Goal: Task Accomplishment & Management: Use online tool/utility

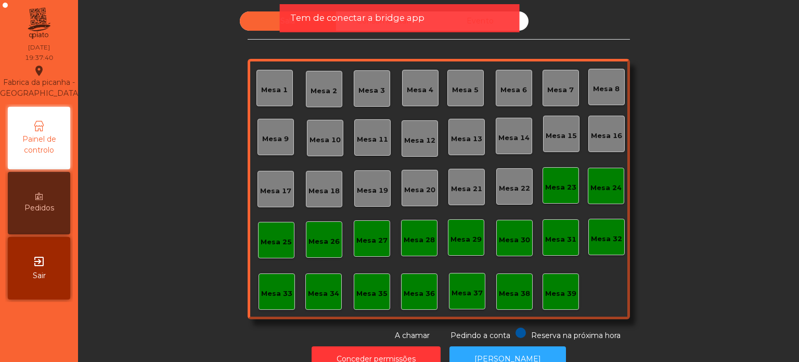
click at [406, 289] on div "Mesa 36" at bounding box center [419, 293] width 31 height 10
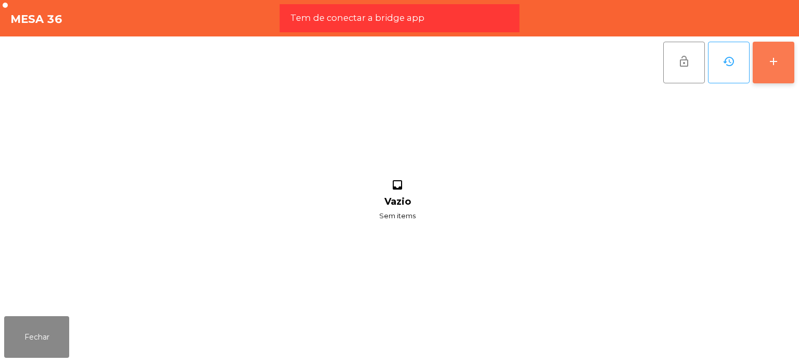
click at [774, 65] on div "add" at bounding box center [774, 61] width 12 height 12
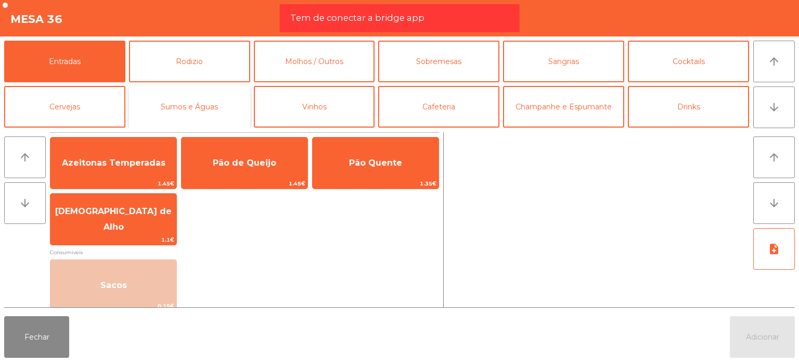
click at [157, 101] on button "Sumos e Águas" at bounding box center [189, 107] width 121 height 42
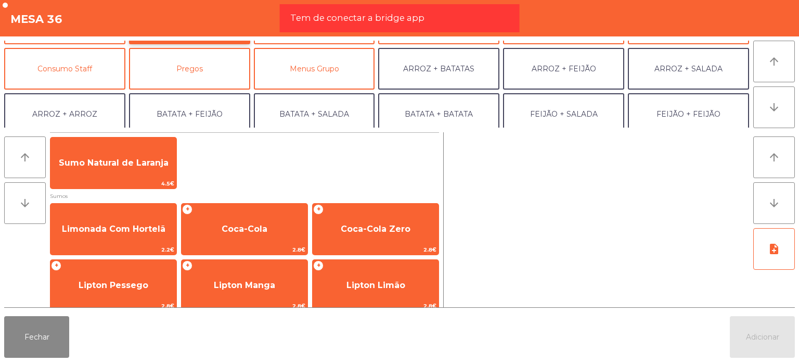
scroll to position [83, 0]
click at [70, 73] on button "Consumo Staff" at bounding box center [64, 69] width 121 height 42
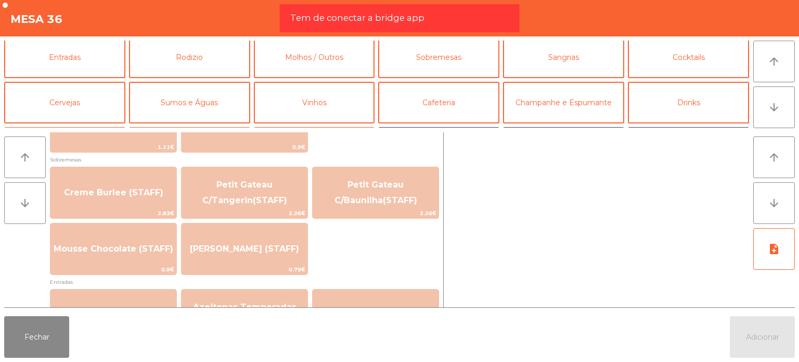
scroll to position [0, 0]
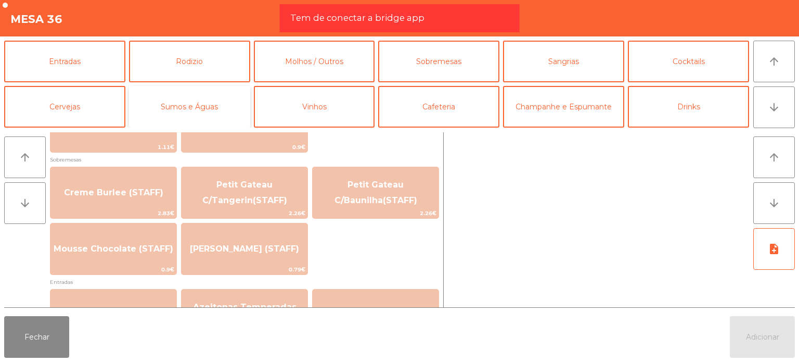
click at [217, 101] on button "Sumos e Águas" at bounding box center [189, 107] width 121 height 42
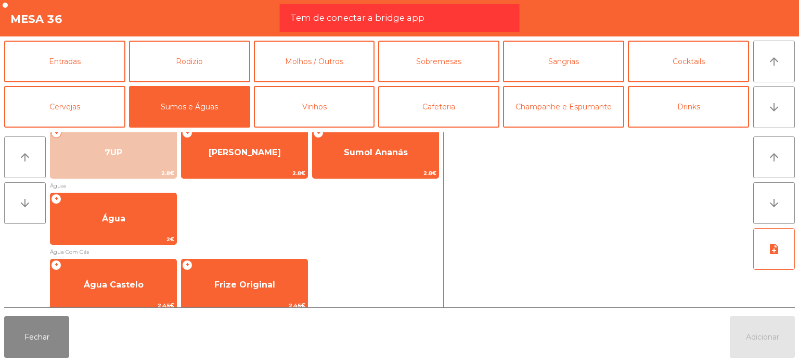
scroll to position [218, 0]
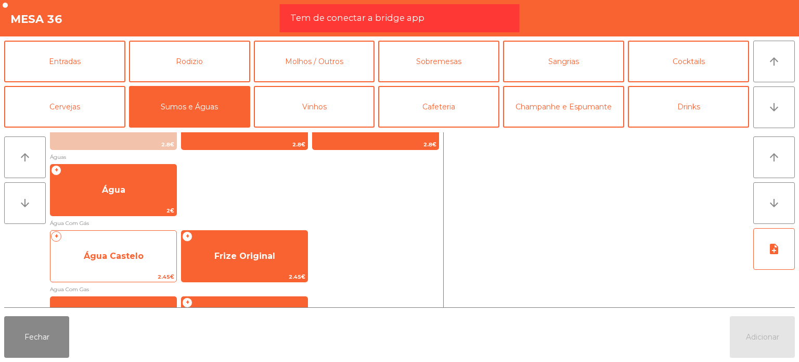
click at [124, 252] on span "Água Castelo" at bounding box center [114, 256] width 60 height 10
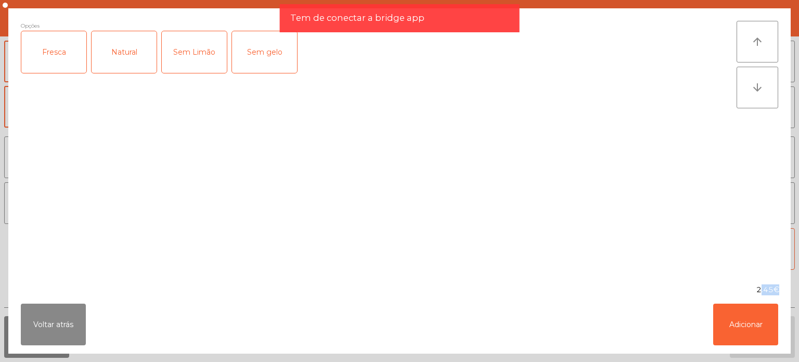
click at [124, 252] on div "Opções Fresca Natural Sem Limão Sem gelo" at bounding box center [379, 146] width 716 height 251
click at [735, 317] on button "Adicionar" at bounding box center [745, 324] width 65 height 42
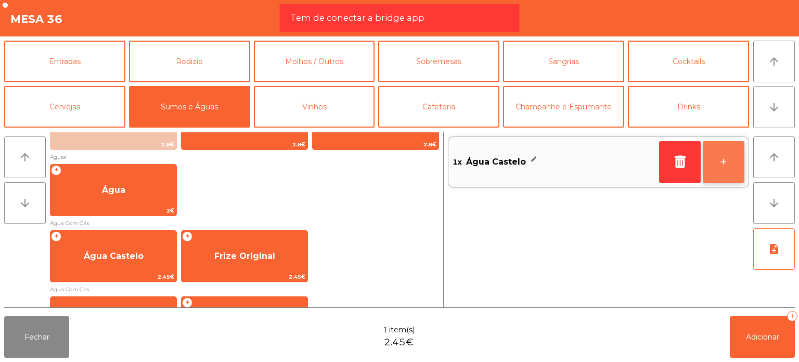
click at [725, 159] on button "+" at bounding box center [724, 162] width 42 height 42
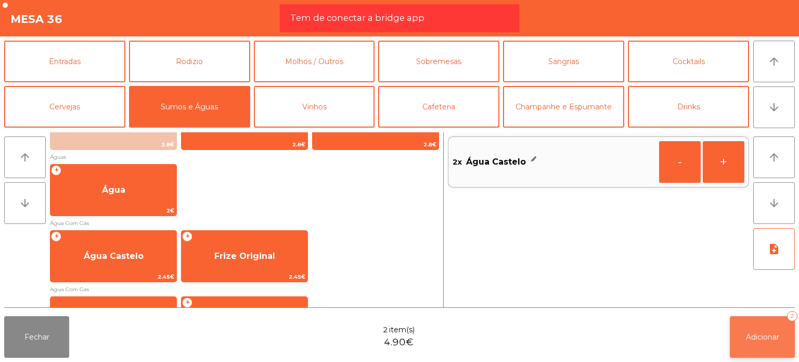
click at [762, 346] on button "Adicionar 2" at bounding box center [762, 337] width 65 height 42
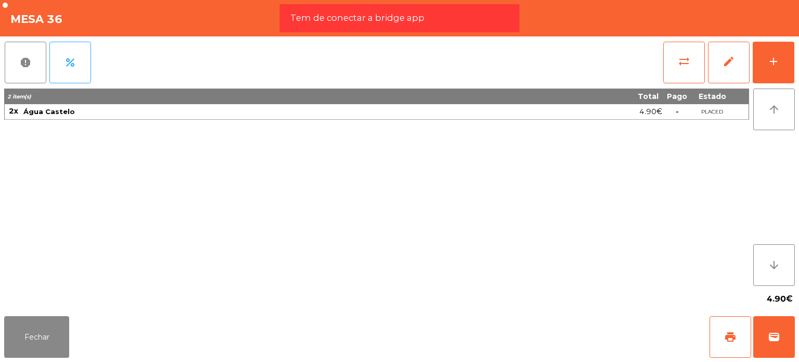
click at [39, 308] on div "4.90€" at bounding box center [399, 299] width 791 height 26
click at [48, 324] on button "Fechar" at bounding box center [36, 337] width 65 height 42
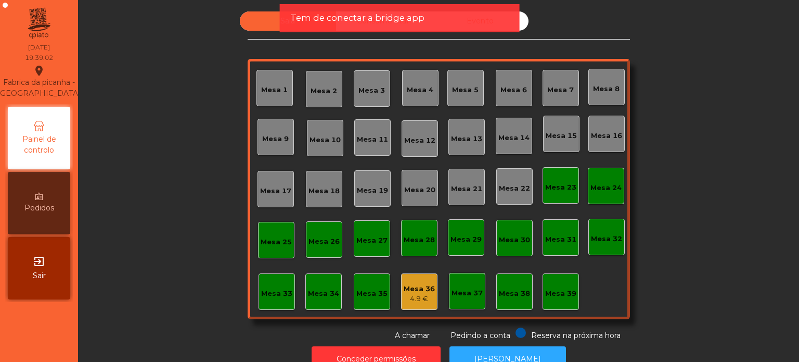
click at [347, 8] on div "Tem de conectar a bridge app" at bounding box center [400, 18] width 240 height 28
click at [340, 15] on span "Tem de conectar a bridge app" at bounding box center [357, 17] width 134 height 13
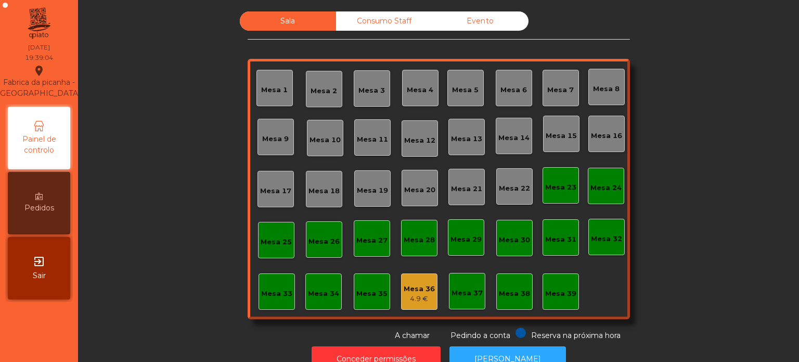
click at [340, 15] on div "Consumo Staff" at bounding box center [384, 20] width 96 height 19
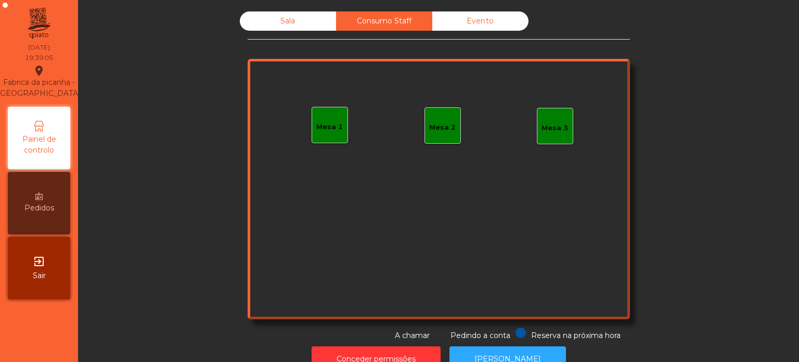
click at [308, 16] on div "Sala" at bounding box center [288, 20] width 96 height 19
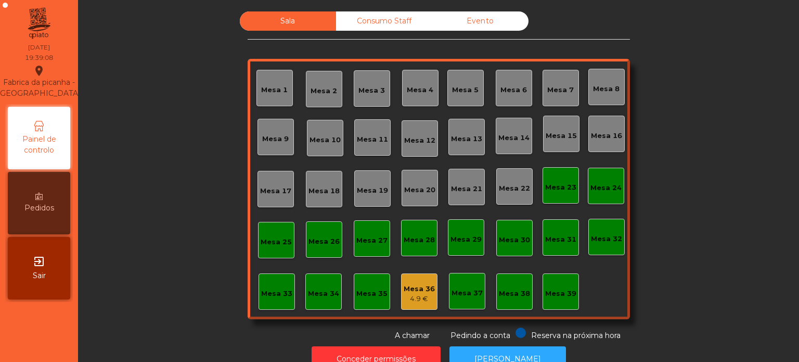
click at [387, 28] on div "Consumo Staff" at bounding box center [384, 20] width 96 height 19
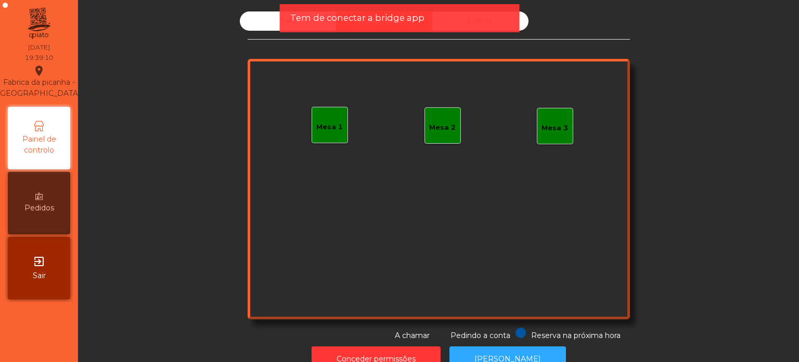
click at [391, 11] on span "Tem de conectar a bridge app" at bounding box center [357, 17] width 134 height 13
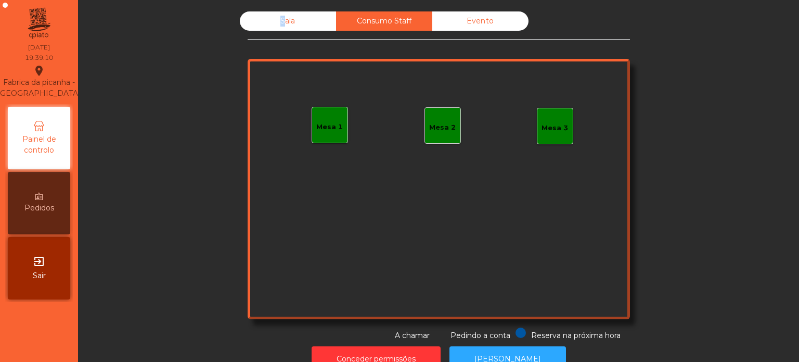
click at [391, 11] on div "Consumo Staff" at bounding box center [384, 20] width 96 height 19
click at [391, 12] on div "Consumo Staff" at bounding box center [384, 20] width 96 height 19
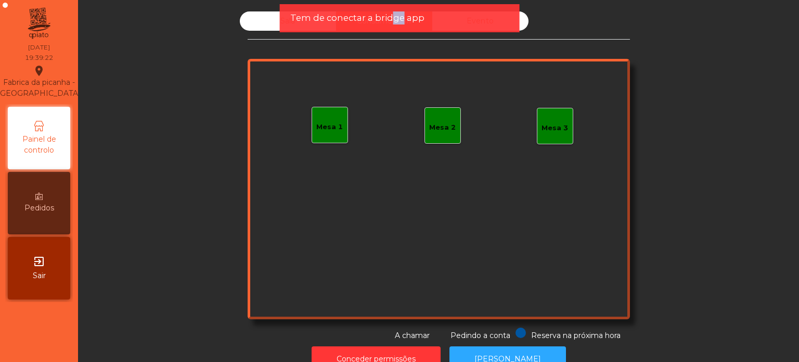
drag, startPoint x: 401, startPoint y: 27, endPoint x: 391, endPoint y: 15, distance: 15.2
click at [391, 15] on div "Tem de conectar a bridge app" at bounding box center [400, 18] width 240 height 28
click at [391, 15] on span "Tem de conectar a bridge app" at bounding box center [357, 17] width 134 height 13
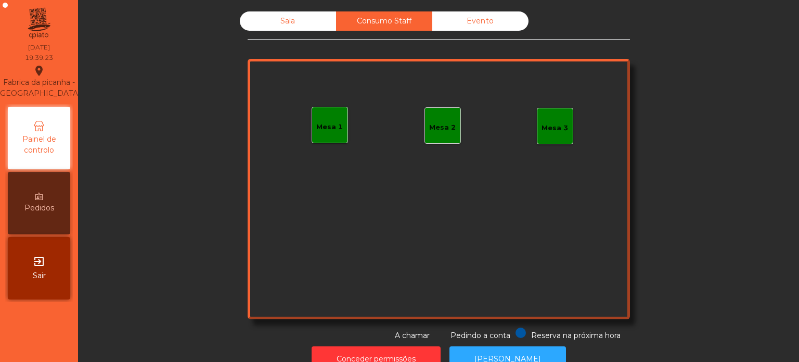
click at [391, 15] on div "Consumo Staff" at bounding box center [384, 20] width 96 height 19
click at [443, 27] on div "Evento" at bounding box center [480, 20] width 96 height 19
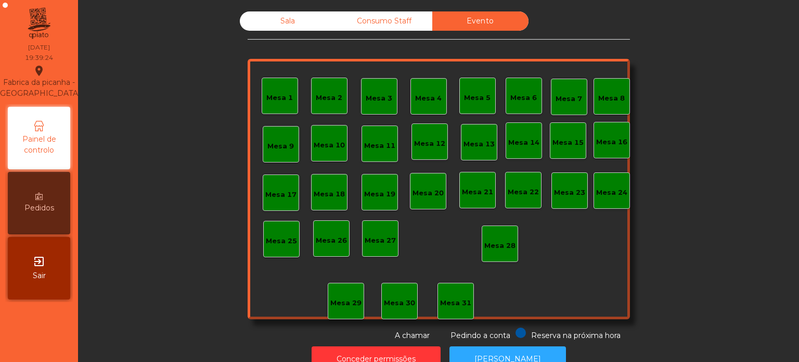
click at [443, 27] on div "Evento" at bounding box center [480, 20] width 96 height 19
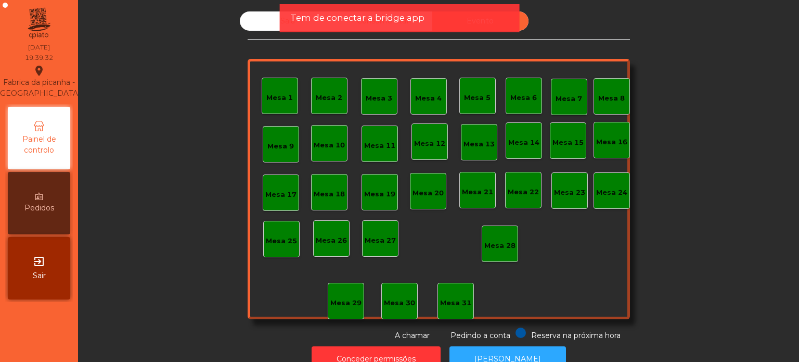
click at [415, 16] on span "Tem de conectar a bridge app" at bounding box center [357, 17] width 134 height 13
